Goal: Communication & Community: Answer question/provide support

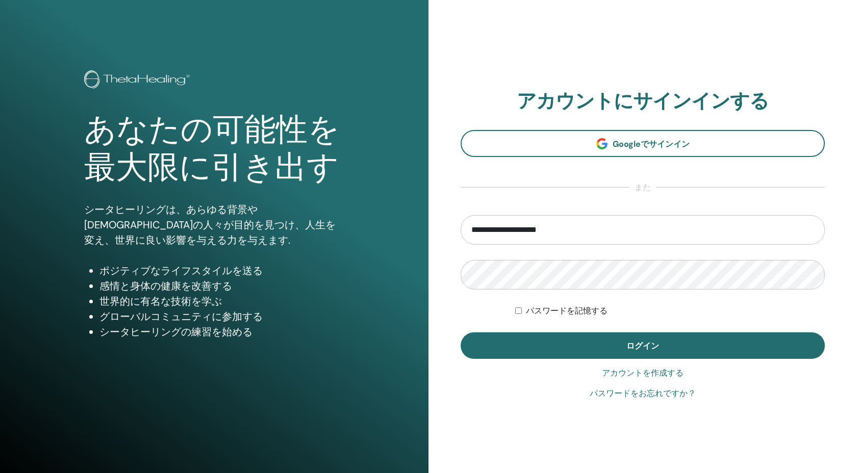
click at [483, 228] on input "**********" at bounding box center [643, 230] width 364 height 30
type input "**********"
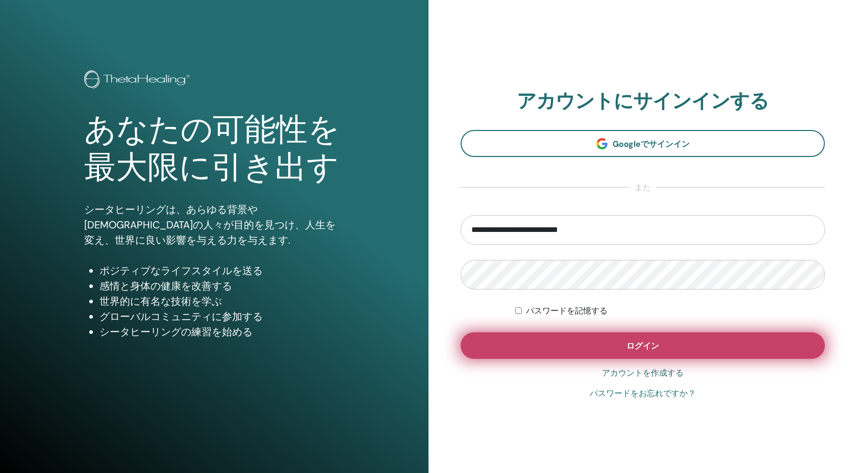
click at [521, 347] on button "ログイン" at bounding box center [643, 346] width 364 height 27
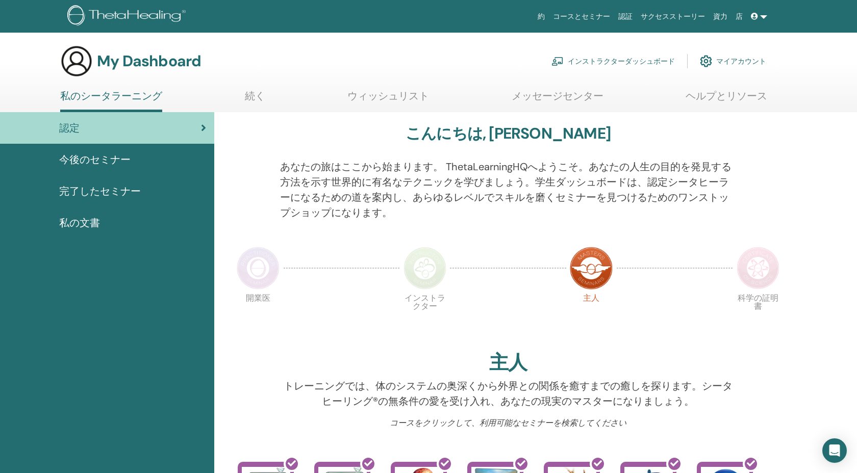
click at [618, 61] on link "インストラクターダッシュボード" at bounding box center [613, 61] width 123 height 22
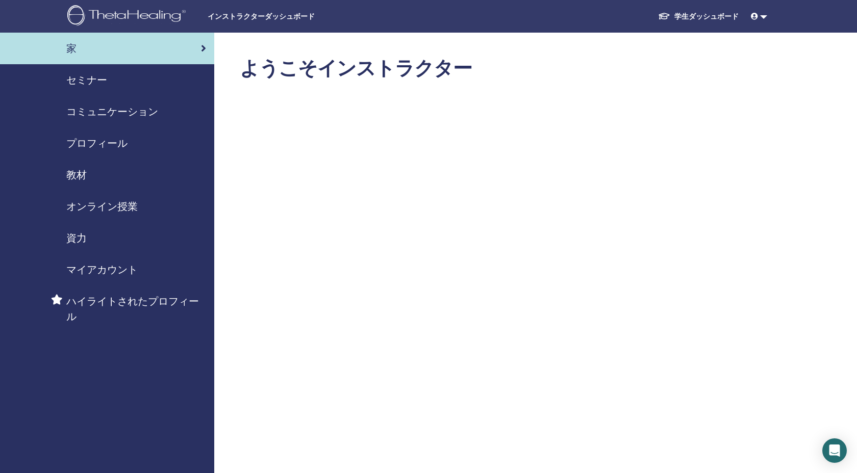
click at [105, 77] on span "セミナー" at bounding box center [86, 79] width 41 height 15
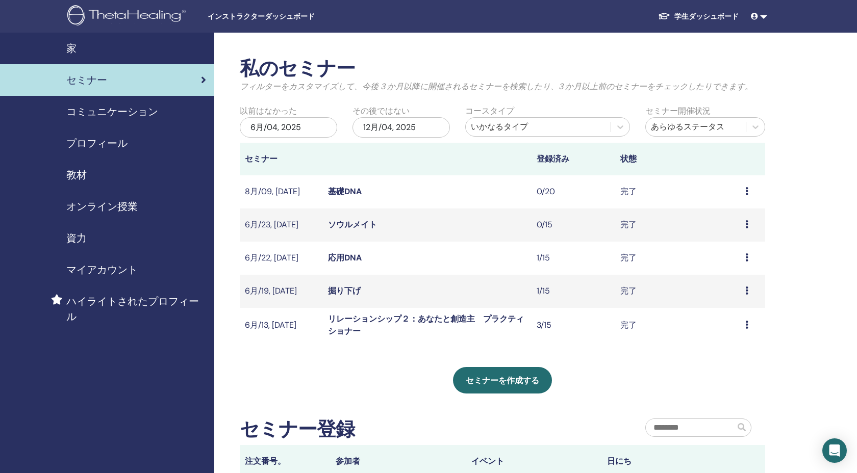
click at [341, 197] on td "基礎DNA" at bounding box center [427, 192] width 209 height 33
click at [842, 456] on div "Open Intercom Messenger" at bounding box center [834, 451] width 27 height 27
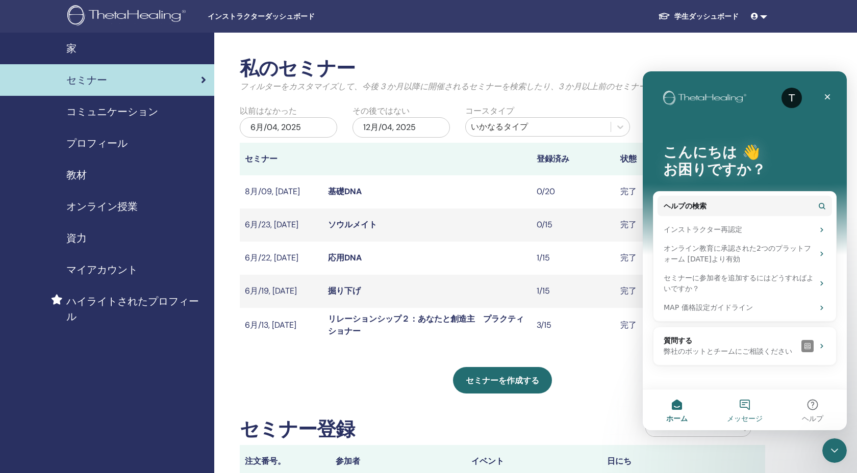
click at [738, 406] on button "メッセージ" at bounding box center [745, 410] width 68 height 41
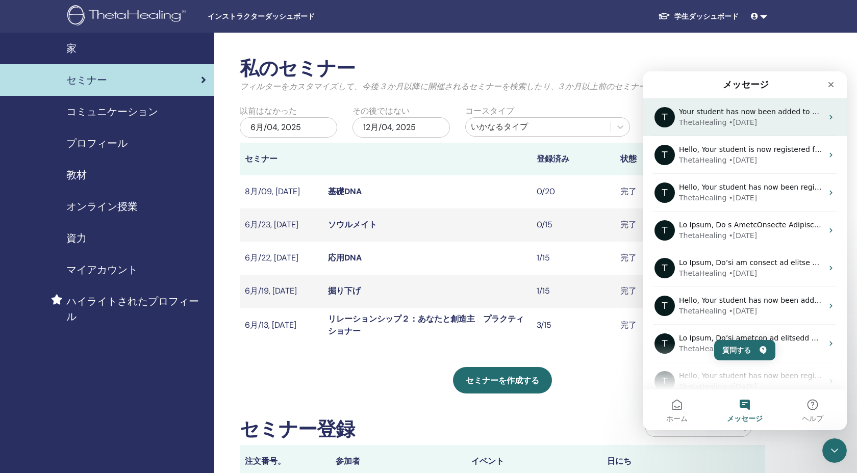
click at [748, 130] on div "T Your student has now been added to your class. You may now complete their att…" at bounding box center [745, 117] width 204 height 38
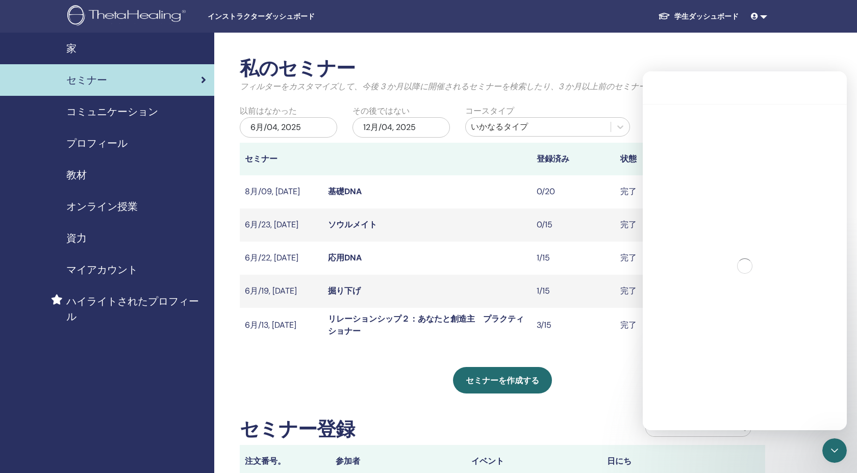
click at [748, 130] on div "Intercom Messenger" at bounding box center [745, 266] width 204 height 324
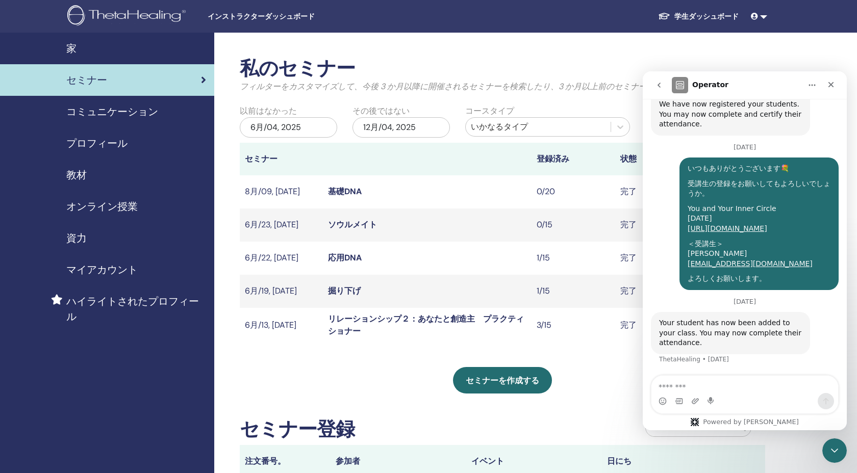
scroll to position [1596, 0]
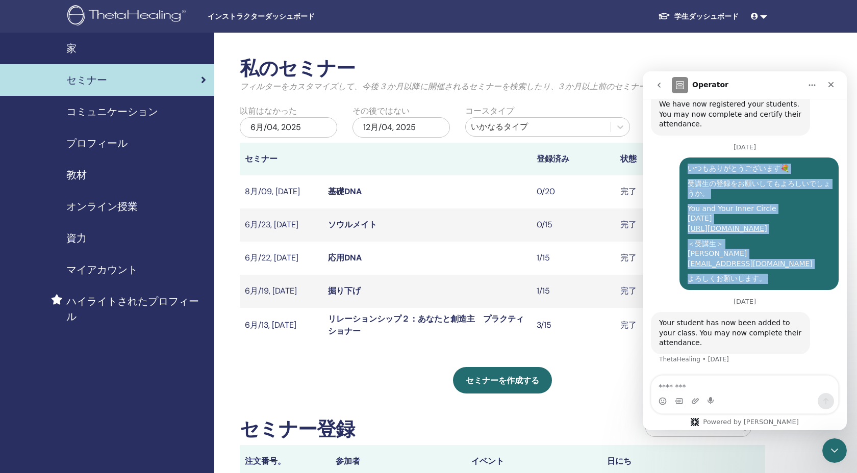
drag, startPoint x: 688, startPoint y: 157, endPoint x: 805, endPoint y: 291, distance: 177.6
click at [805, 291] on div "いつもありがとうございます💐 受講生の登録をお願いしてもよろしいでしょうか。 You and Your Inner Circle May 13, 2025 h…" at bounding box center [745, 228] width 188 height 141
copy div "いつもありがとうございます💐 受講生の登録をお願いしてもよろしいでしょうか。 You and Your Inner Circle May 13, 2025 h…"
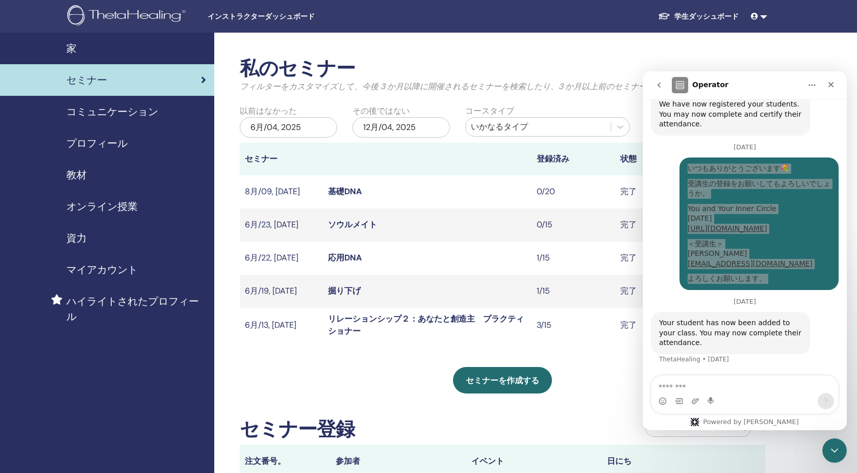
click at [342, 193] on link "基礎DNA" at bounding box center [345, 191] width 34 height 11
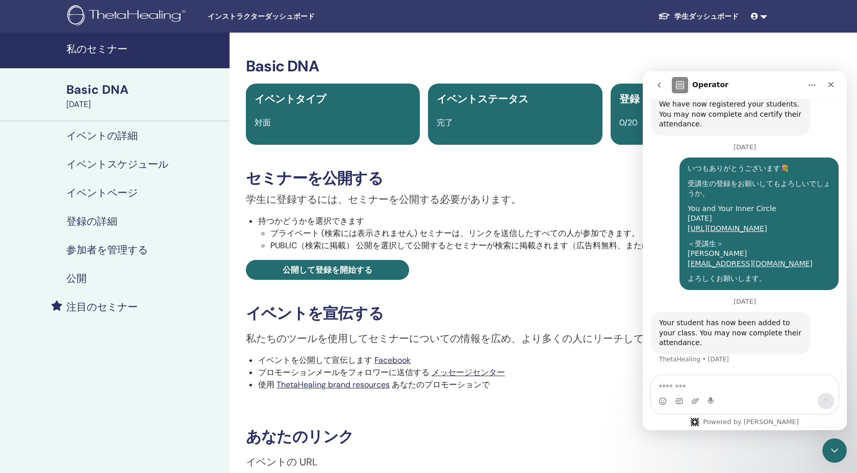
scroll to position [1596, 0]
drag, startPoint x: 48, startPoint y: 87, endPoint x: 189, endPoint y: 110, distance: 143.3
click at [189, 110] on div "Basic DNA August 09, 2025" at bounding box center [115, 94] width 230 height 53
copy link "Basic DNA August 09, 2025"
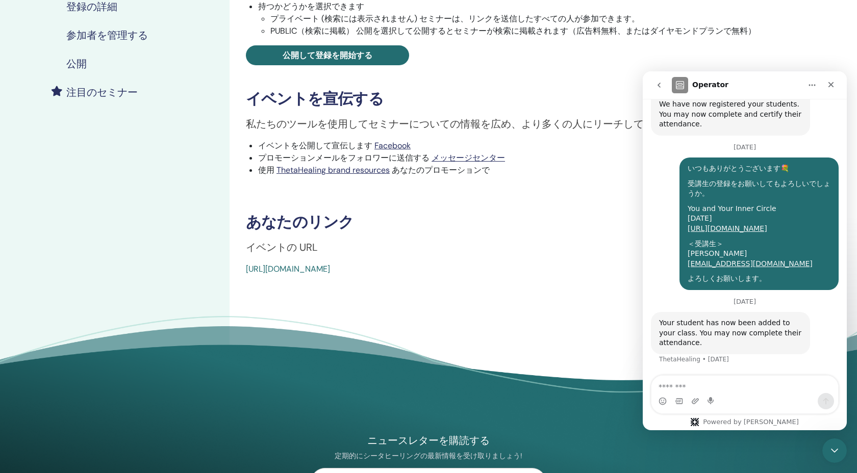
scroll to position [243, 0]
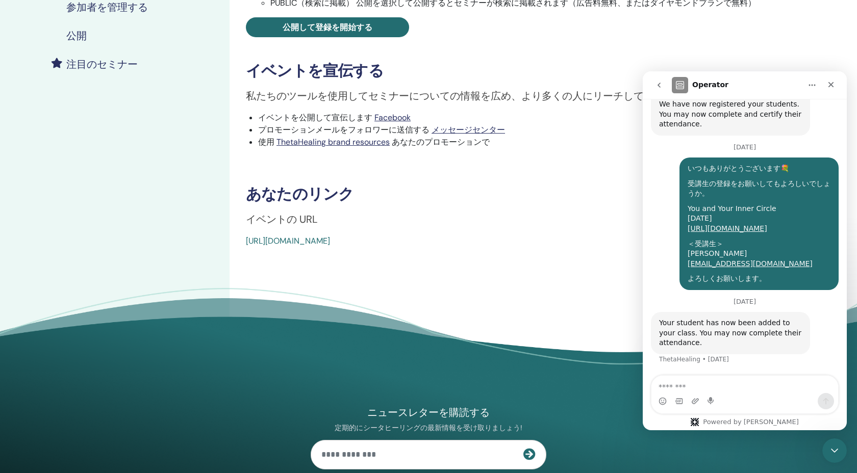
drag, startPoint x: 489, startPoint y: 238, endPoint x: 244, endPoint y: 245, distance: 245.5
click at [244, 245] on div "Basic DNA イベントタイプ 対面 イベントステータス 完了 登録 0/20 セミナーを公開する 学生に登録するには、セミナーを公開する必要があります。…" at bounding box center [515, 30] width 559 height 433
copy link "https://www.thetahealing.com/seminar-373993-details.html"
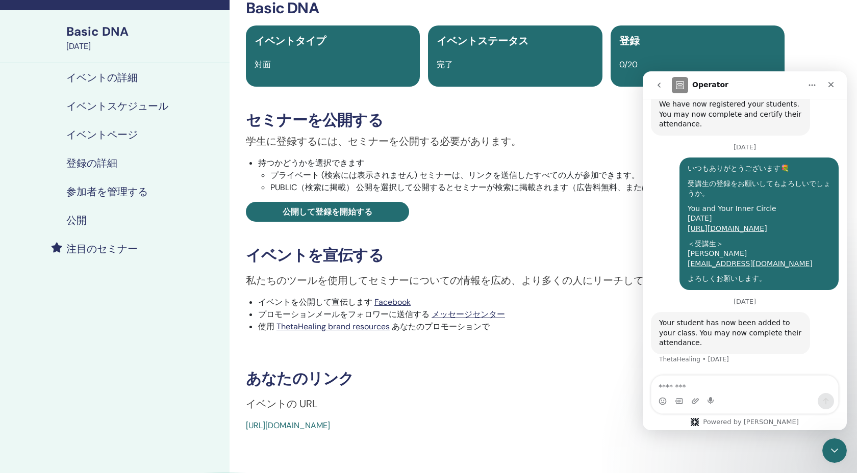
scroll to position [0, 0]
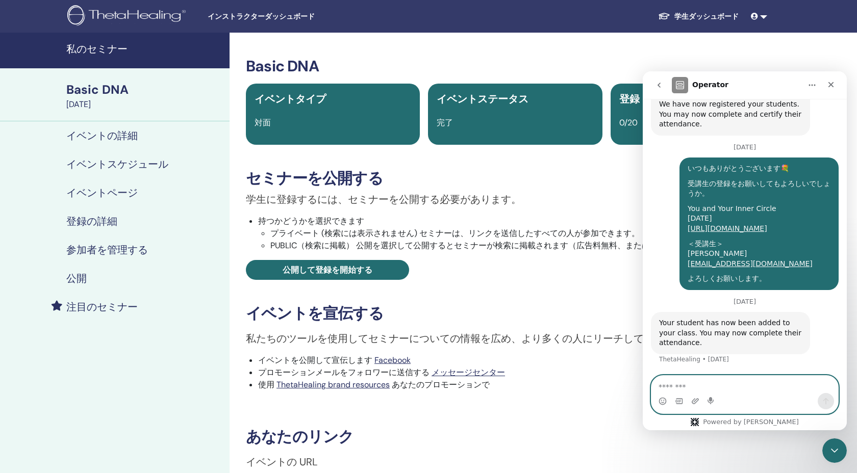
click at [708, 382] on textarea "メッセージ..." at bounding box center [745, 384] width 187 height 17
paste textarea "**********"
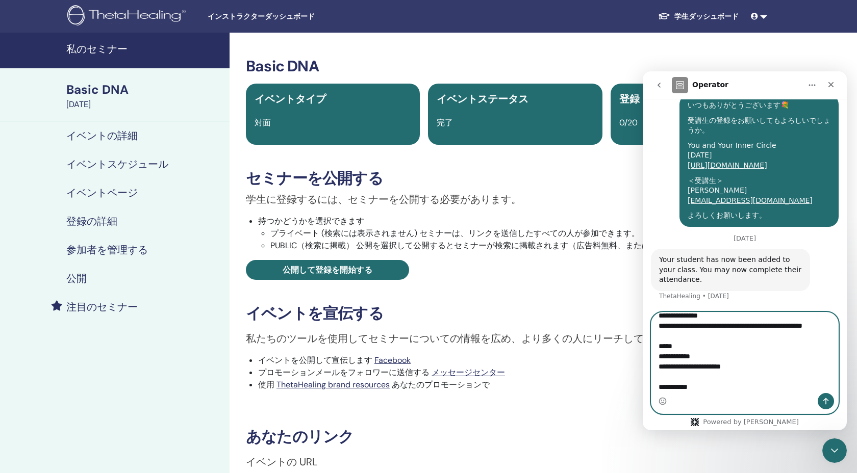
scroll to position [1660, 0]
type textarea "**********"
click at [830, 403] on icon "メッセージを送信…" at bounding box center [826, 401] width 8 height 8
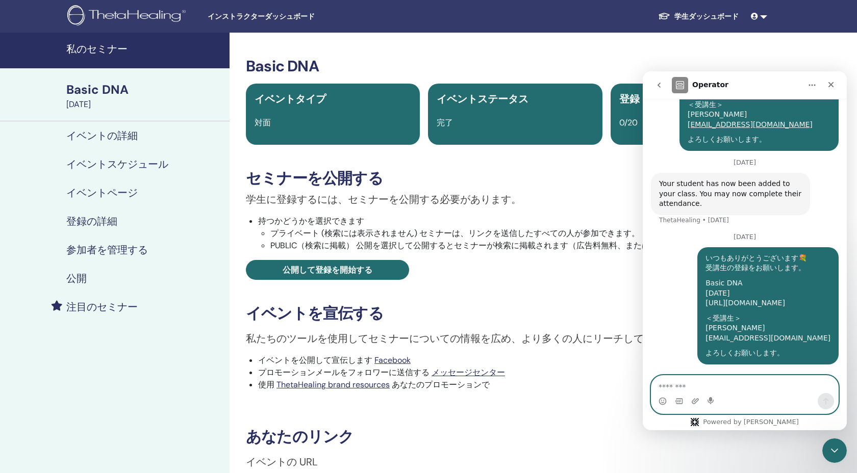
scroll to position [1746, 0]
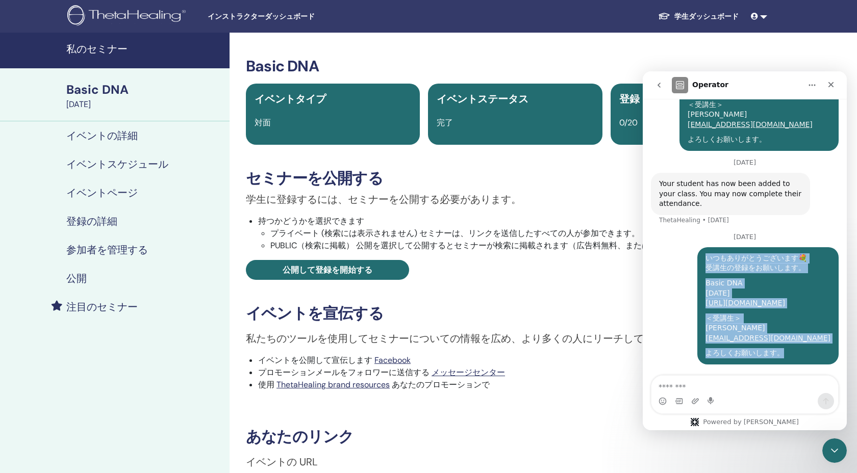
drag, startPoint x: 770, startPoint y: 358, endPoint x: 677, endPoint y: 253, distance: 140.6
click at [677, 253] on div "いつもありがとうございます💐 受講生の登録をお願いします。 Basic DNA August 09, 2025 https://www.thetahealin…" at bounding box center [745, 312] width 188 height 130
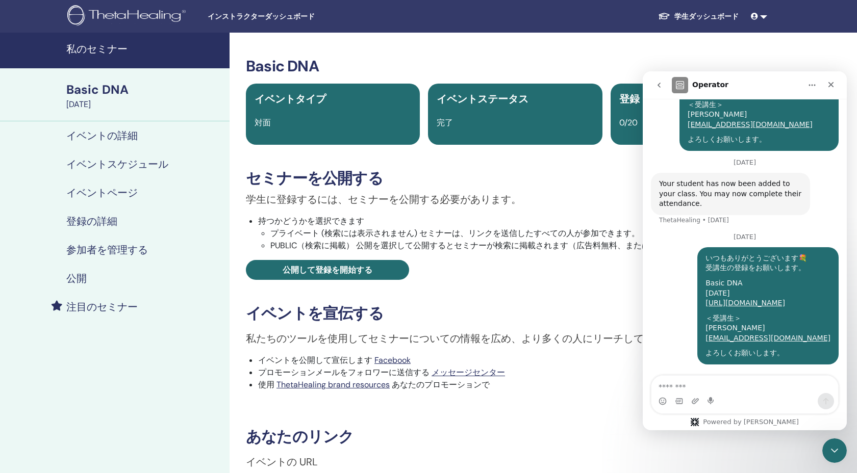
click at [661, 256] on div "いつもありがとうございます💐 受講生の登録をお願いします。 Basic DNA August 09, 2025 https://www.thetahealin…" at bounding box center [745, 312] width 188 height 130
